Goal: Go to known website: Access a specific website the user already knows

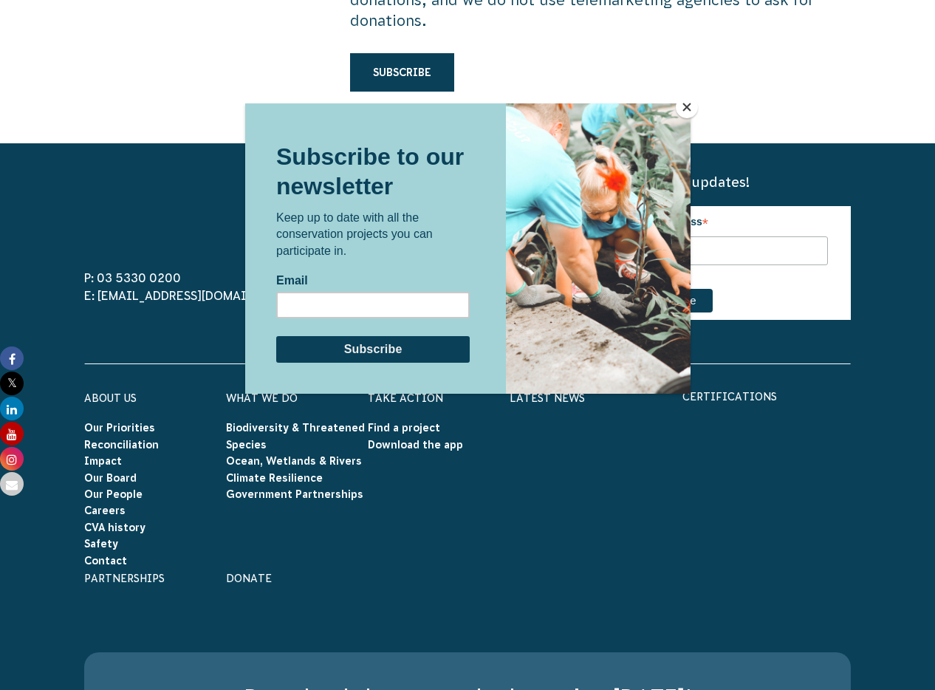
scroll to position [4687, 0]
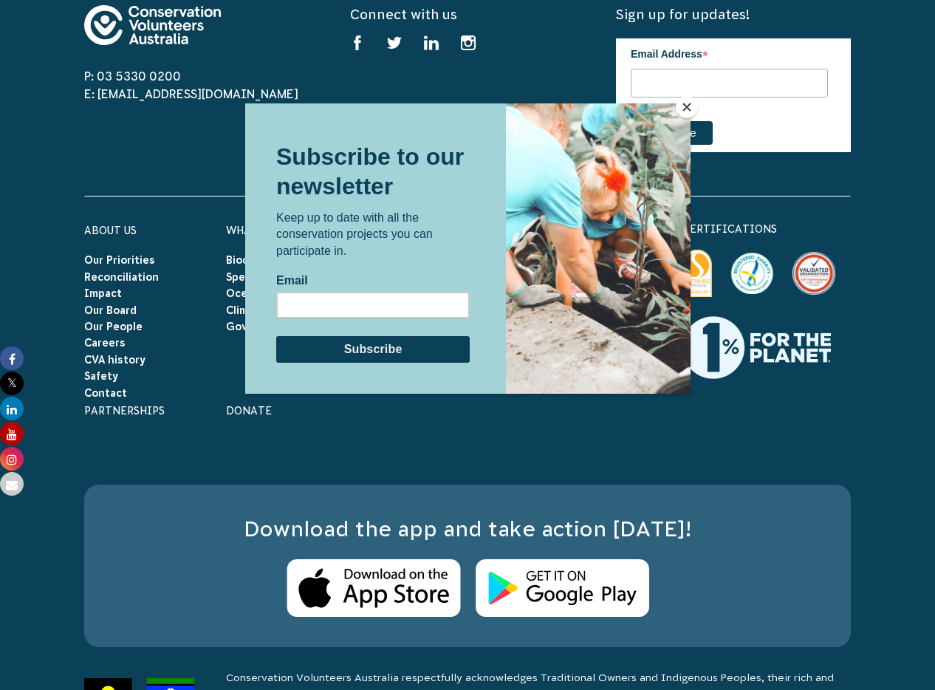
click at [687, 100] on button "Close" at bounding box center [687, 107] width 22 height 22
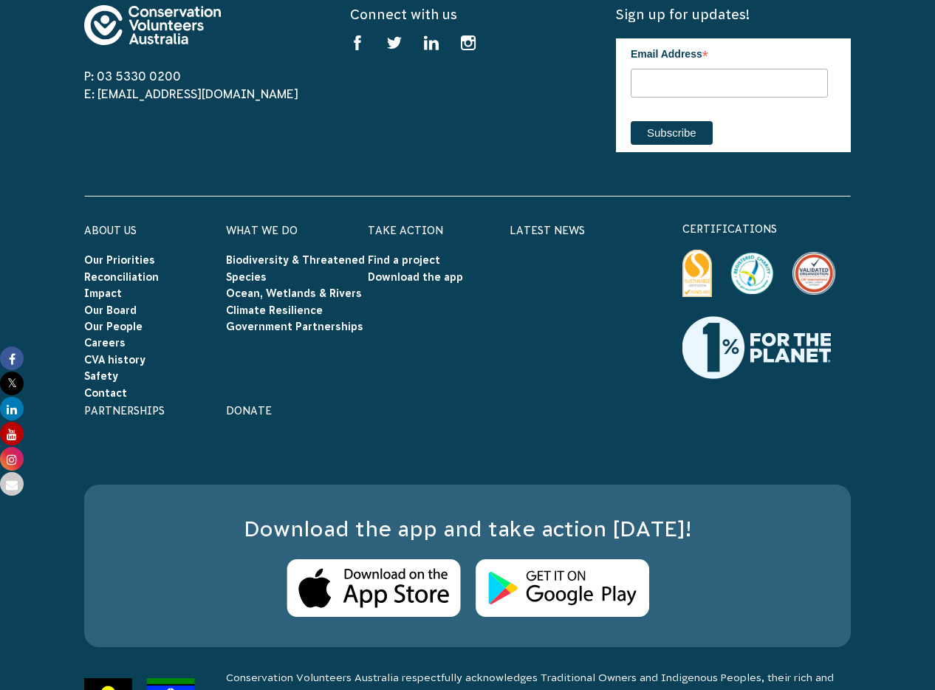
click at [690, 250] on img at bounding box center [697, 273] width 30 height 47
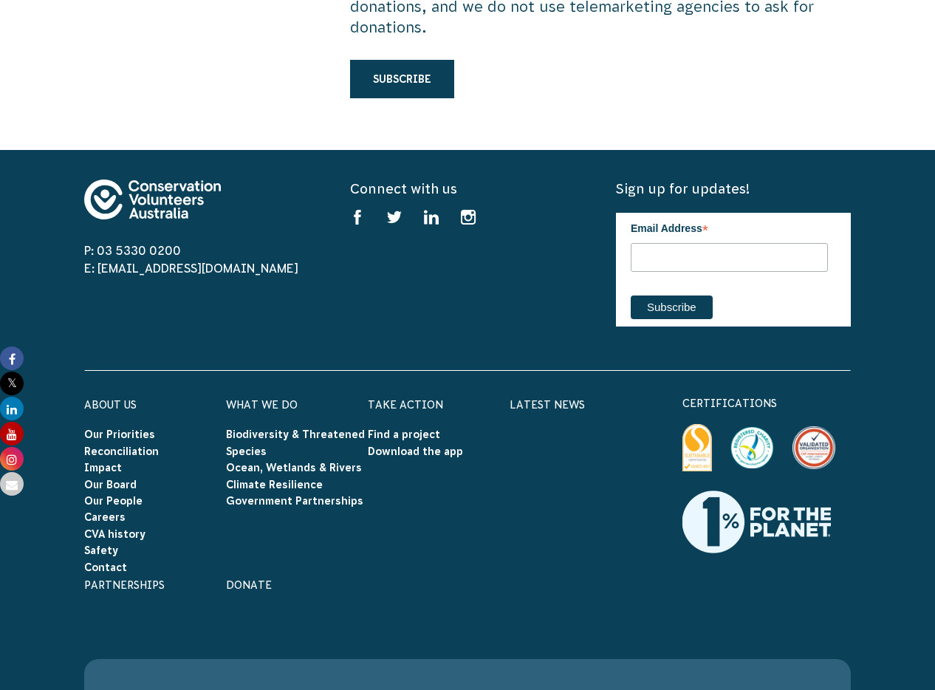
scroll to position [4687, 0]
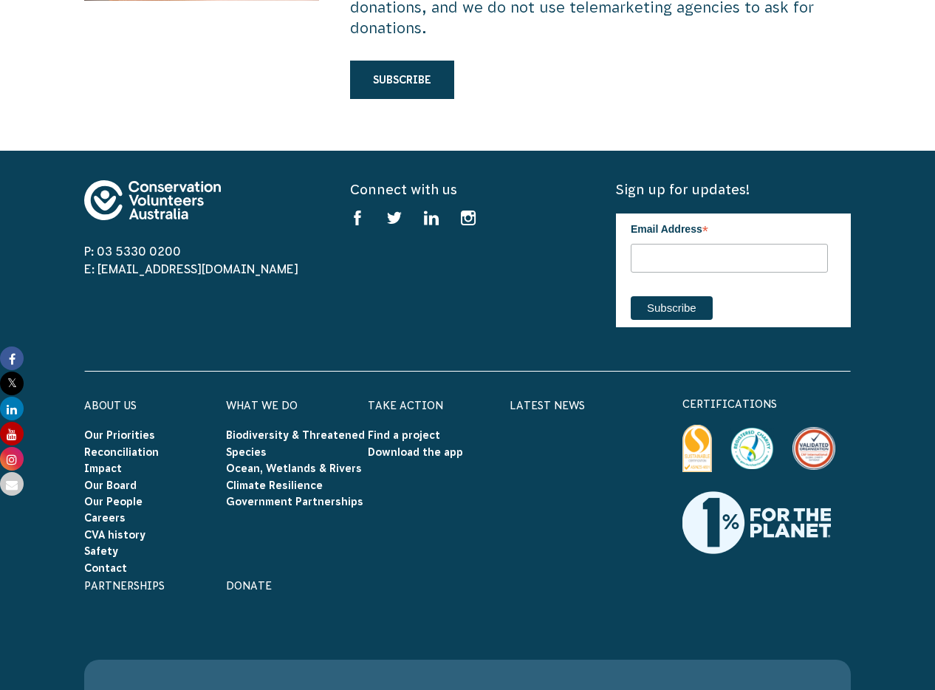
click at [700, 425] on img at bounding box center [697, 448] width 30 height 47
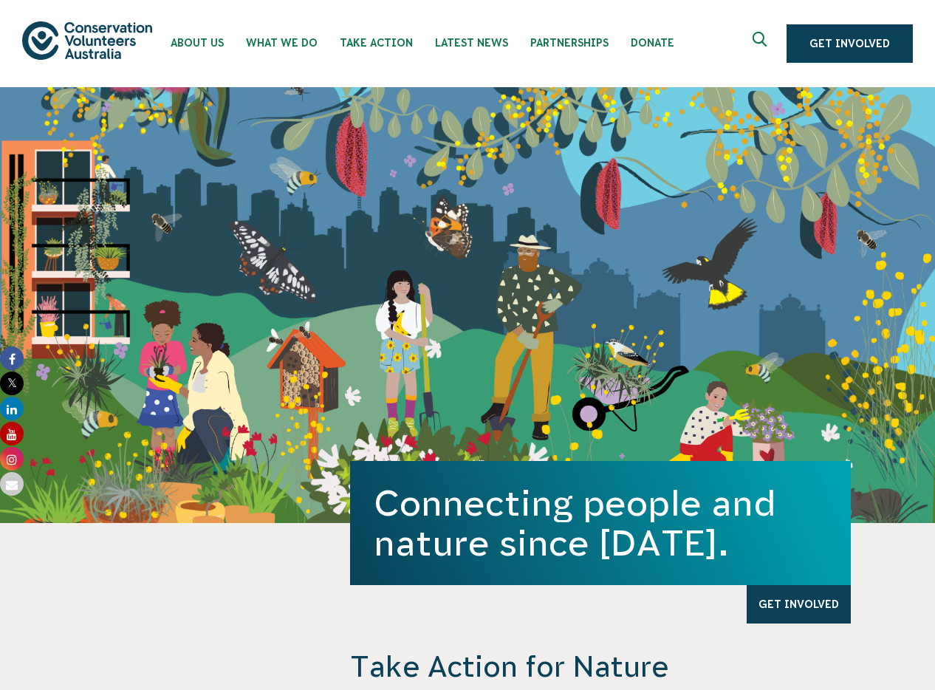
scroll to position [4528, 0]
